Goal: Contribute content: Add original content to the website for others to see

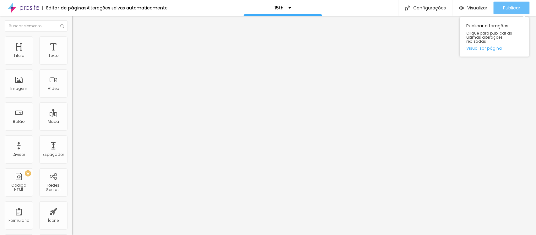
click at [505, 10] on span "Publicar" at bounding box center [511, 7] width 17 height 5
click at [501, 11] on button "Publicar" at bounding box center [511, 8] width 36 height 13
click at [504, 10] on span "Publicar" at bounding box center [511, 7] width 17 height 5
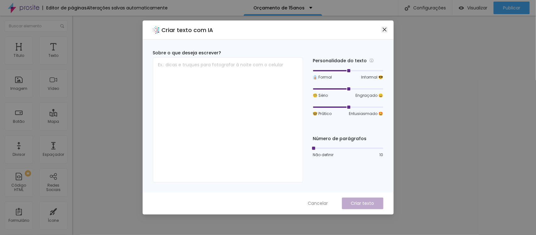
click at [385, 30] on icon "close" at bounding box center [384, 30] width 4 height 4
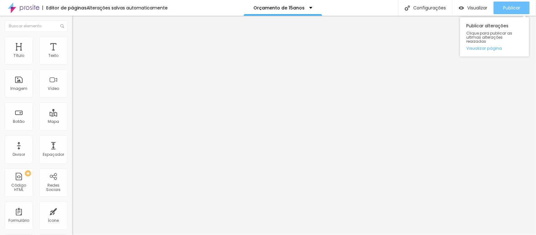
click at [516, 9] on span "Publicar" at bounding box center [511, 7] width 17 height 5
click at [518, 8] on span "Publicar" at bounding box center [511, 7] width 17 height 5
click at [504, 10] on span "Publicar" at bounding box center [511, 7] width 17 height 5
